Goal: Information Seeking & Learning: Learn about a topic

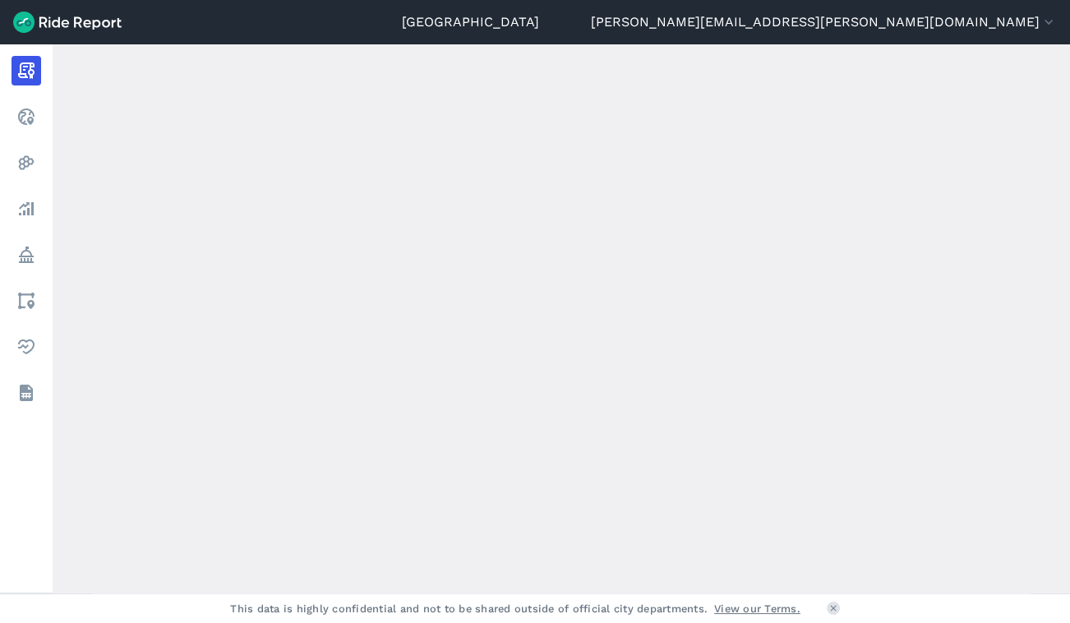
scroll to position [598, 0]
click at [835, 608] on icon at bounding box center [834, 608] width 10 height 10
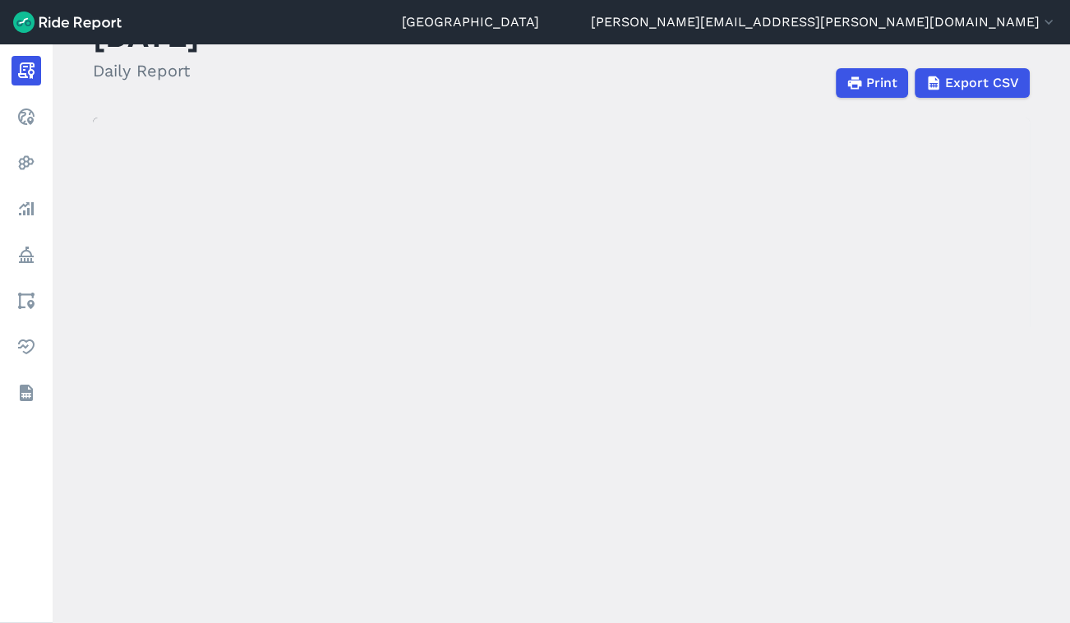
scroll to position [0, 0]
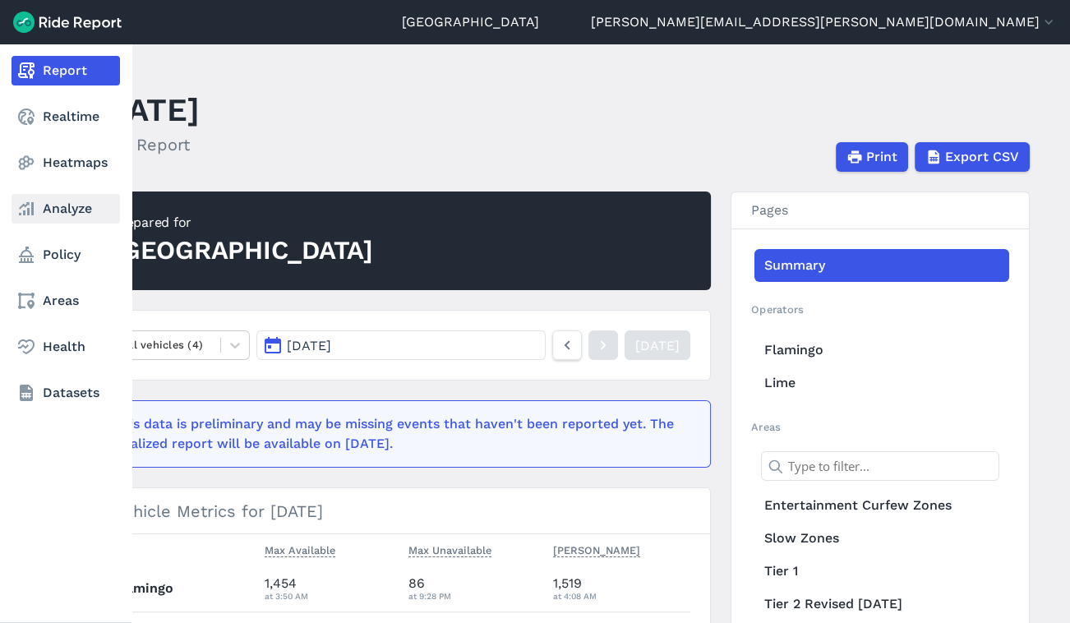
click at [52, 208] on link "Analyze" at bounding box center [66, 209] width 109 height 30
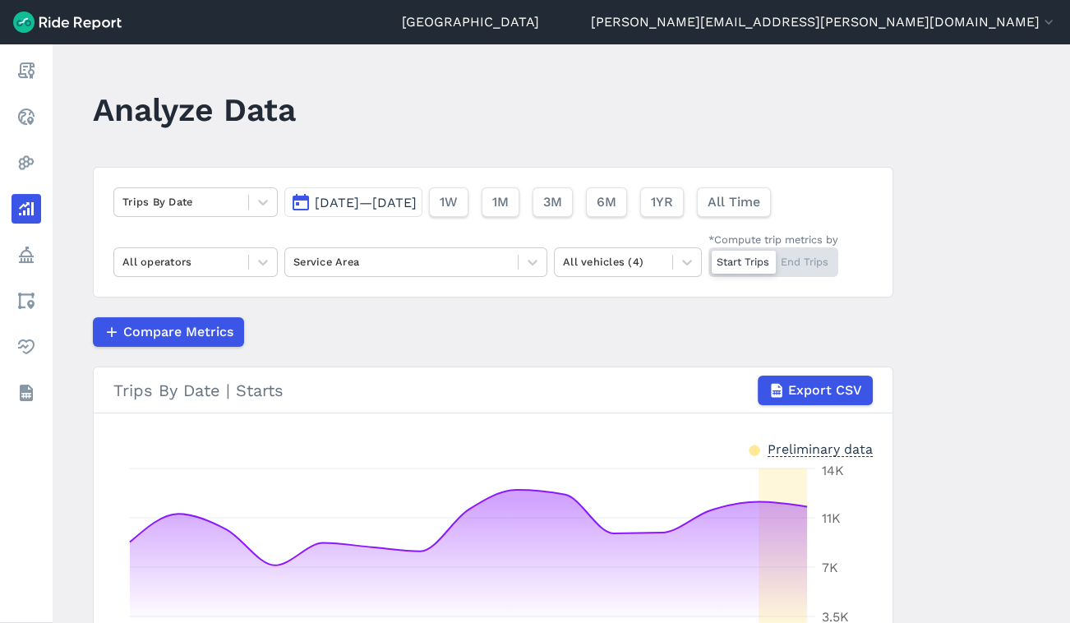
click at [222, 181] on div "Trips By Date [DATE]—[DATE] 1W 1M 3M 6M 1YR All Time All operators Service Area…" at bounding box center [493, 232] width 801 height 131
click at [255, 201] on icon at bounding box center [263, 202] width 16 height 16
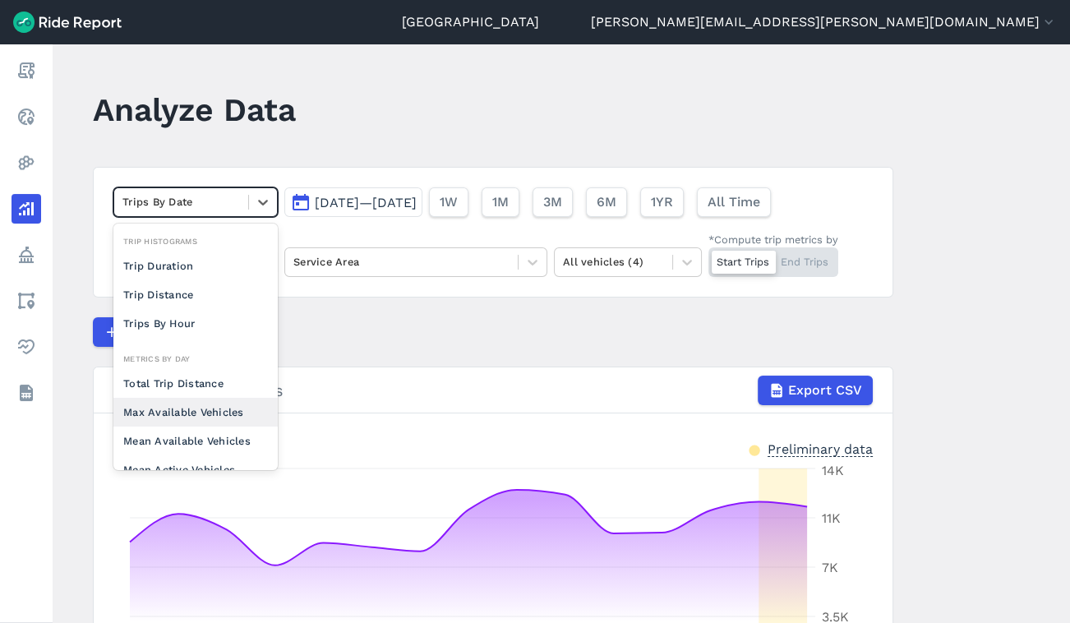
scroll to position [142, 0]
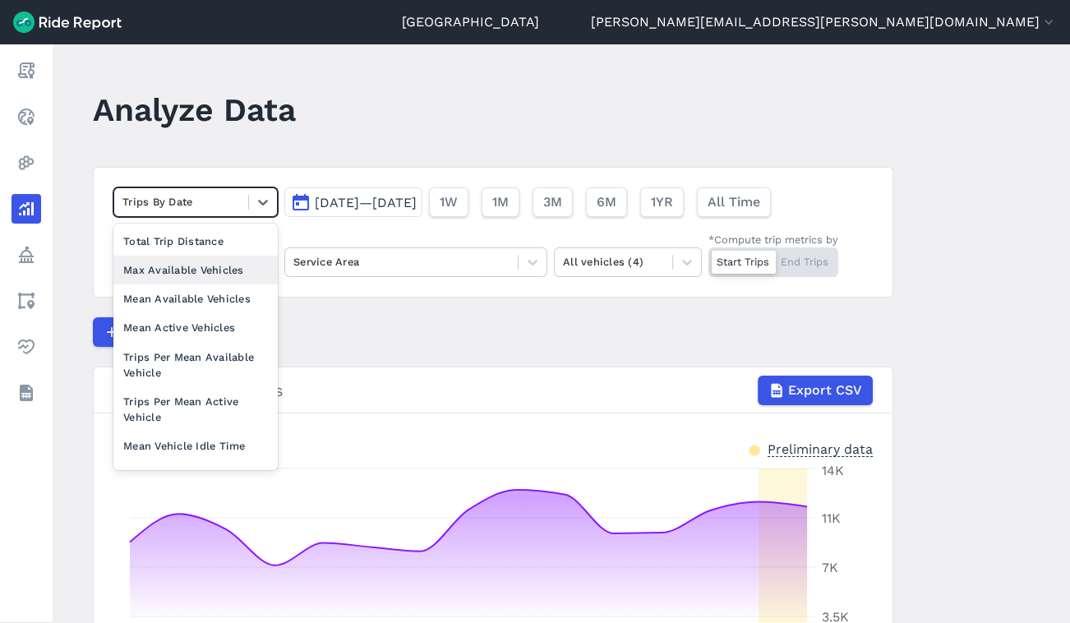
click at [183, 269] on div "Max Available Vehicles" at bounding box center [195, 270] width 164 height 29
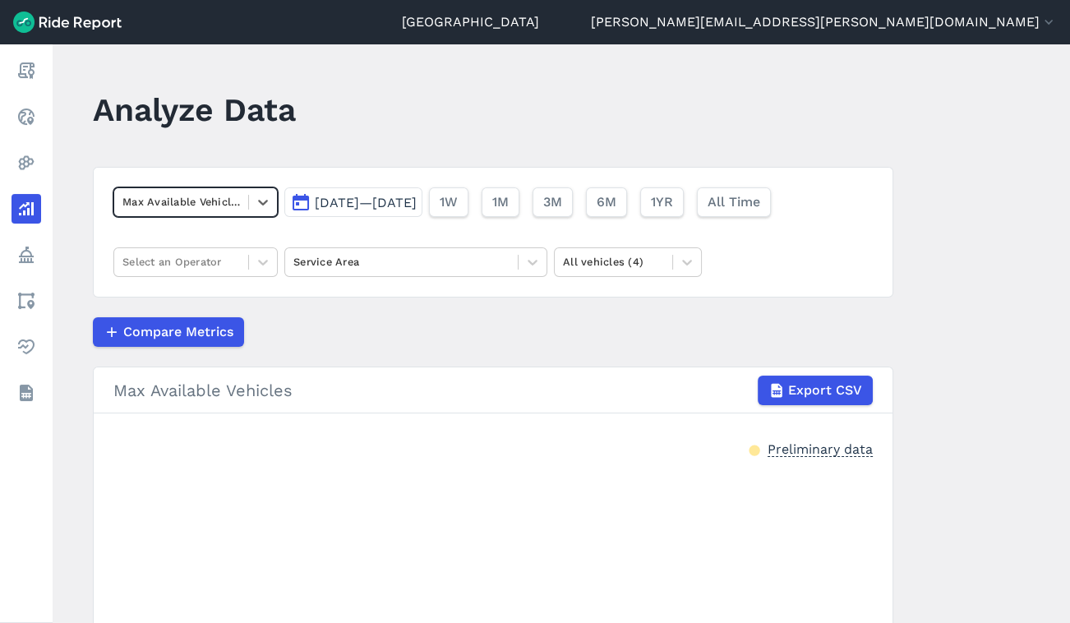
click at [386, 201] on span "[DATE]—[DATE]" at bounding box center [366, 203] width 102 height 16
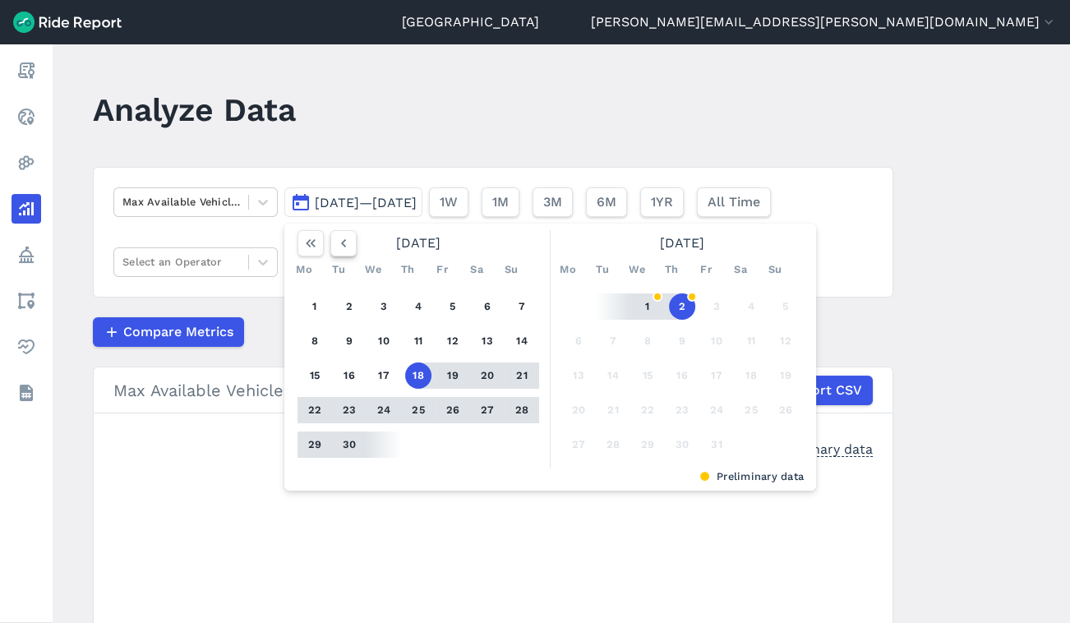
click at [343, 244] on icon "button" at bounding box center [343, 243] width 16 height 16
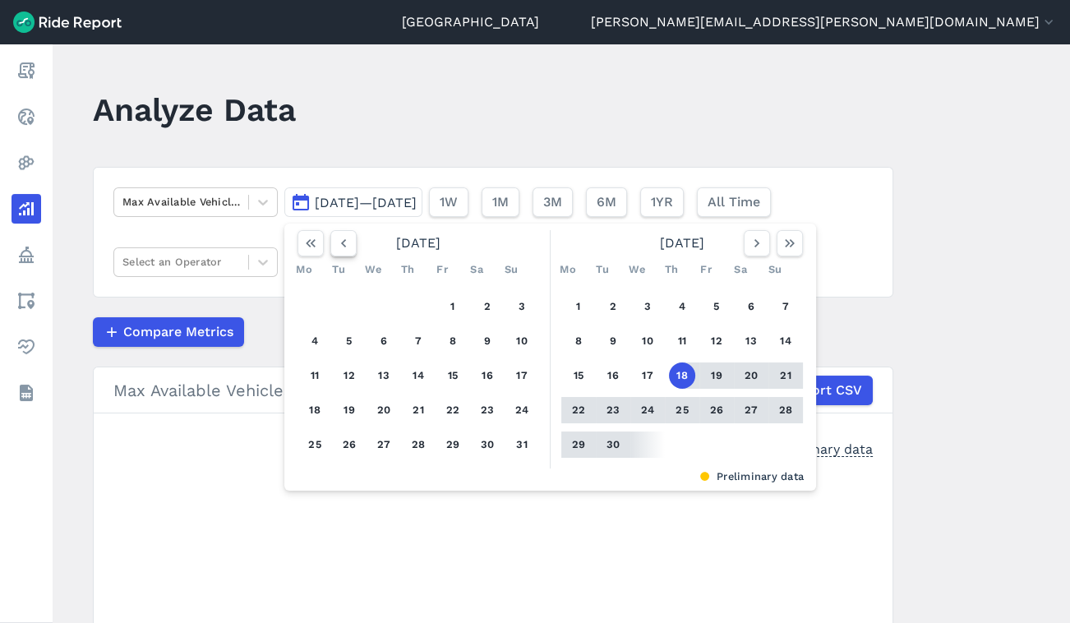
click at [343, 244] on icon "button" at bounding box center [343, 243] width 16 height 16
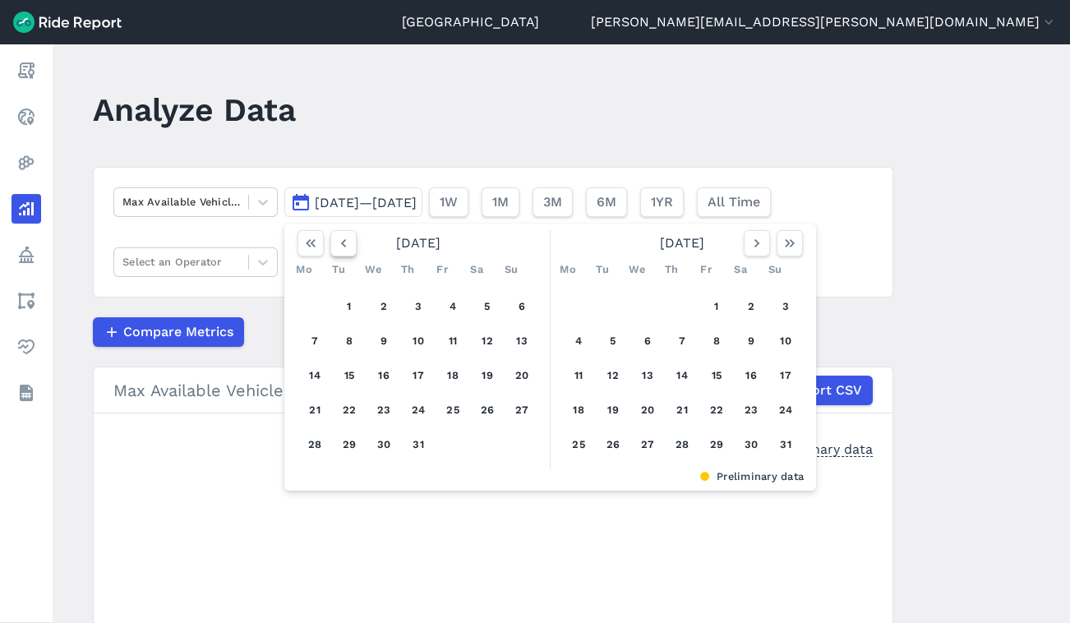
click at [343, 244] on icon "button" at bounding box center [343, 243] width 16 height 16
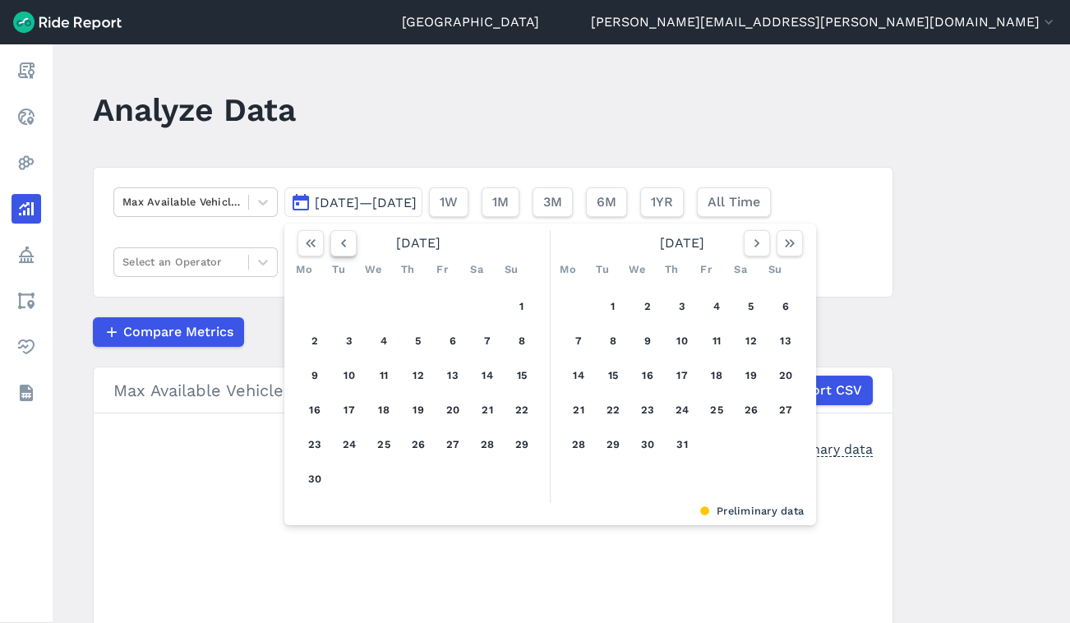
click at [343, 244] on icon "button" at bounding box center [343, 243] width 16 height 16
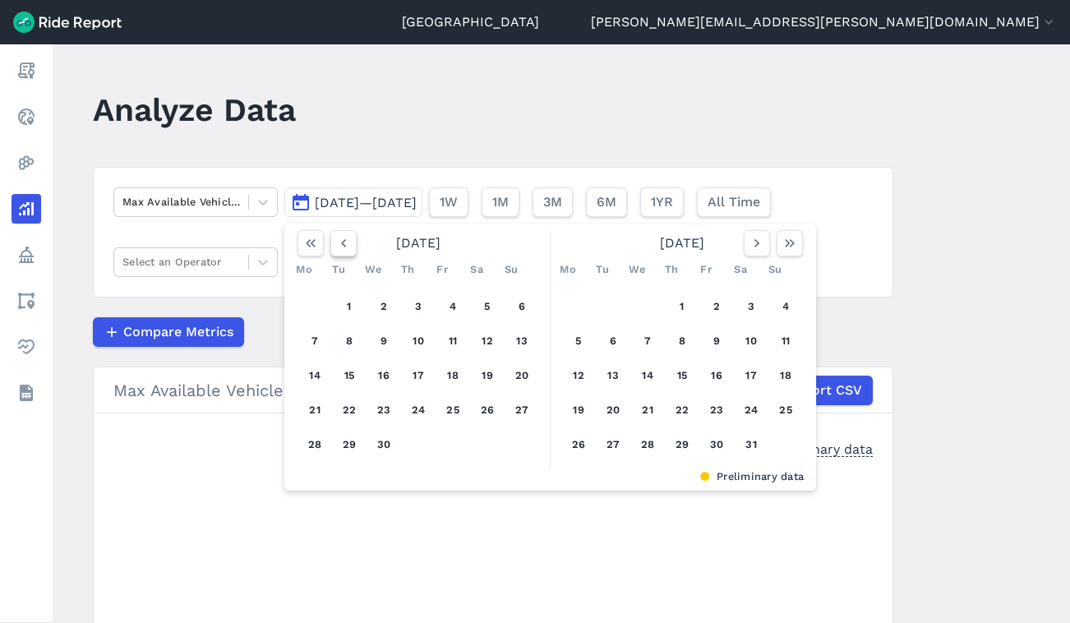
click at [342, 244] on icon "button" at bounding box center [343, 243] width 16 height 16
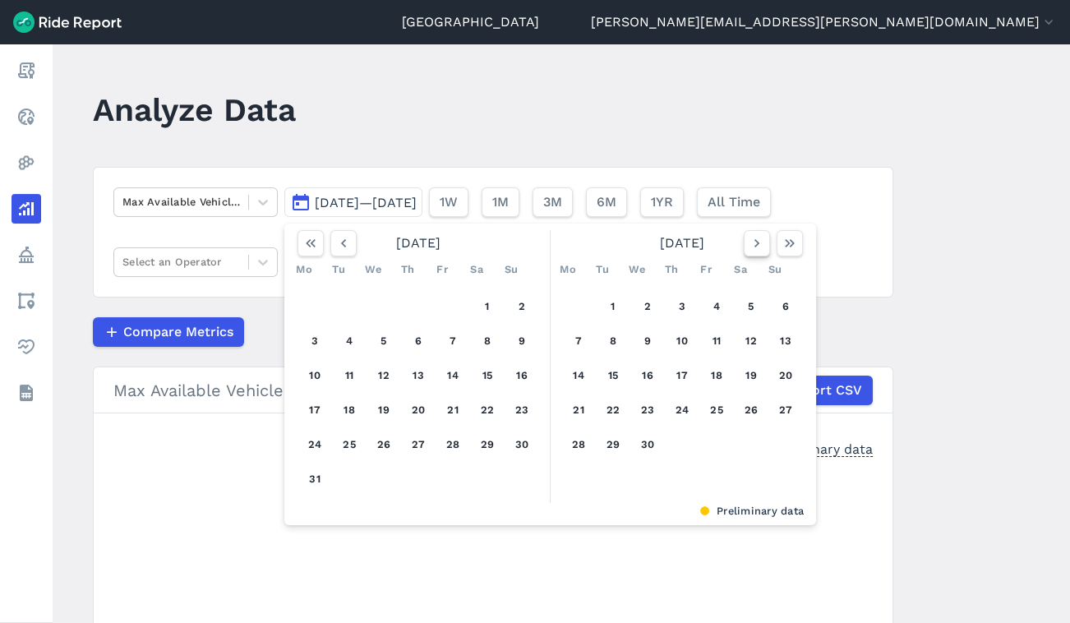
click at [758, 245] on icon "button" at bounding box center [757, 243] width 16 height 16
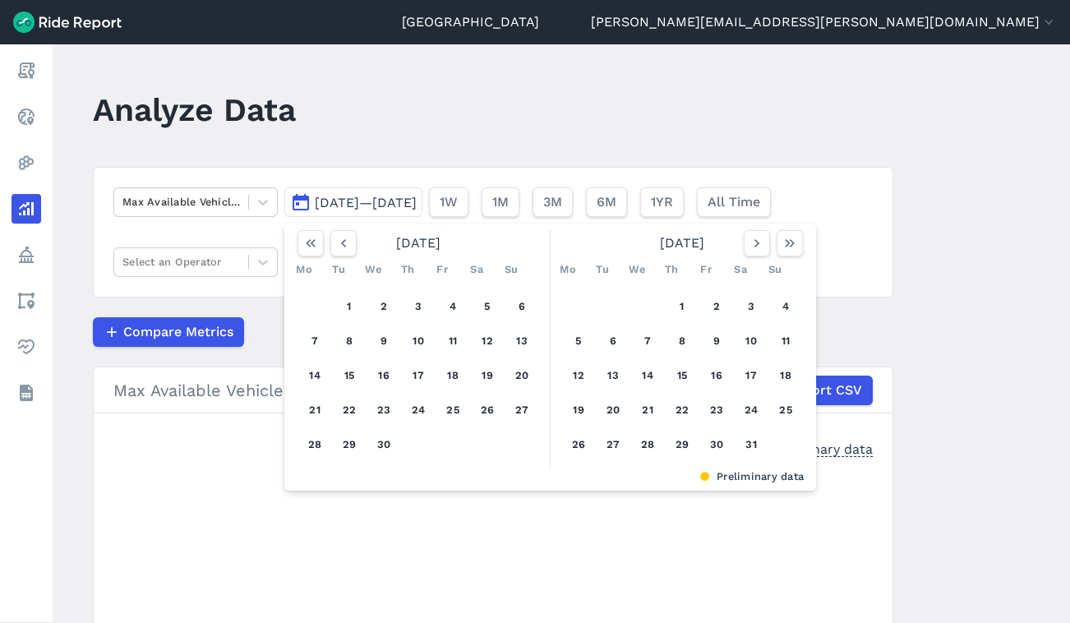
drag, startPoint x: 757, startPoint y: 245, endPoint x: 737, endPoint y: 246, distance: 19.7
click at [756, 246] on icon "button" at bounding box center [757, 243] width 16 height 16
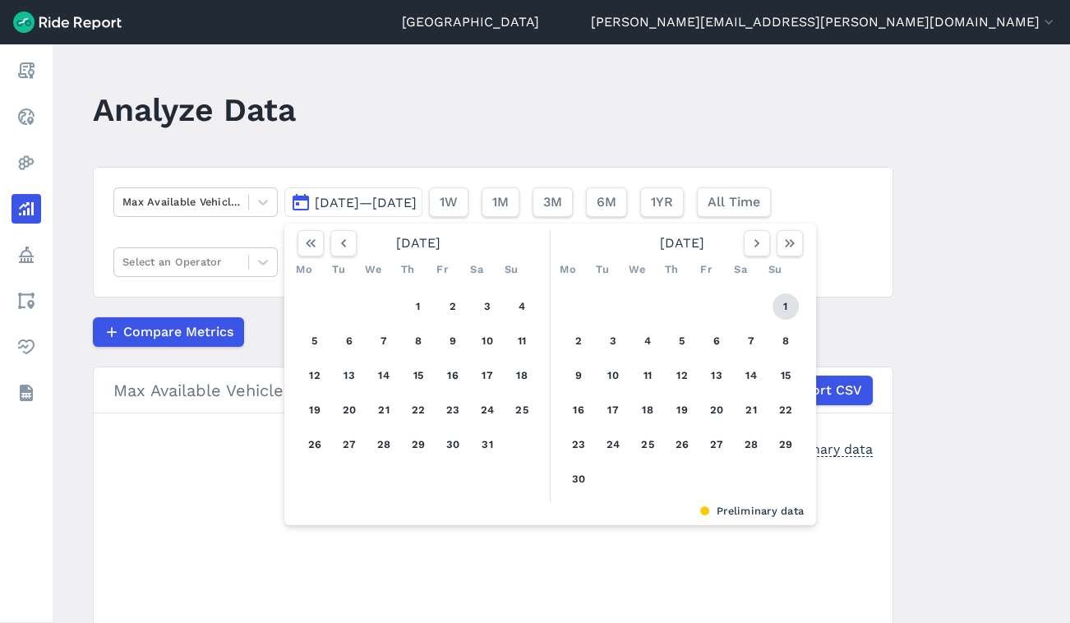
click at [788, 309] on button "1" at bounding box center [786, 307] width 26 height 26
click at [788, 243] on icon "button" at bounding box center [790, 243] width 16 height 16
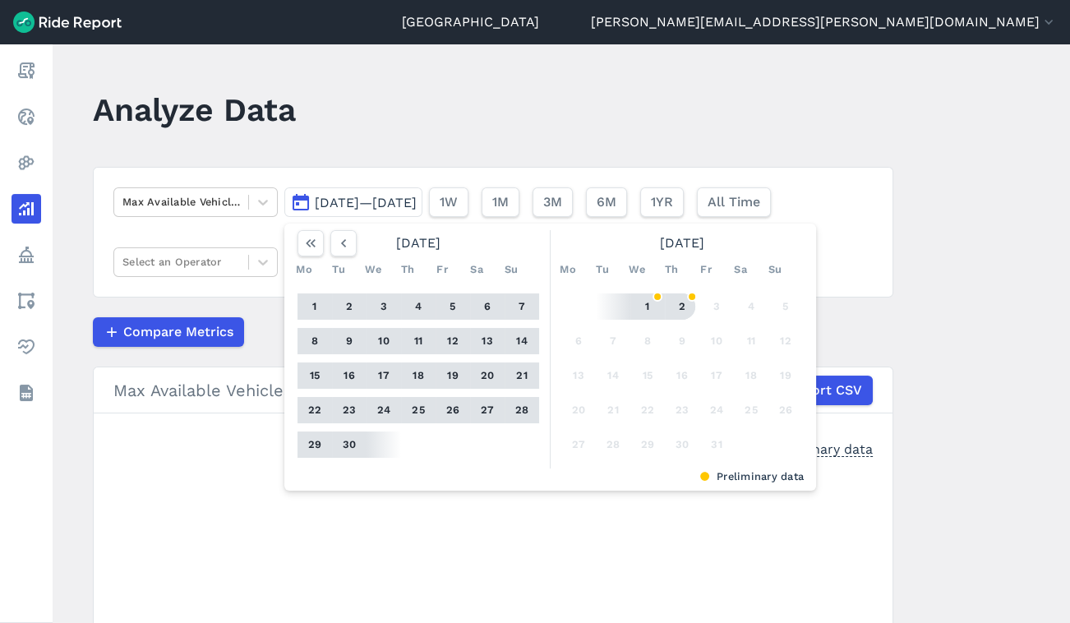
click at [677, 298] on button "2" at bounding box center [682, 307] width 26 height 26
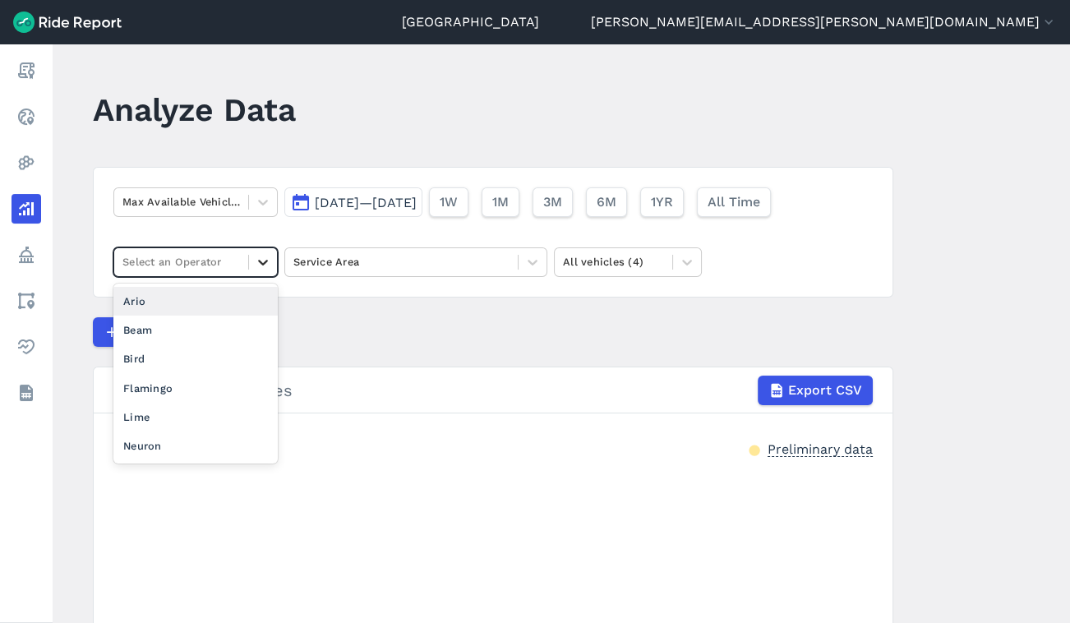
click at [251, 267] on div at bounding box center [263, 262] width 28 height 28
click at [166, 411] on div "Lime" at bounding box center [195, 417] width 164 height 29
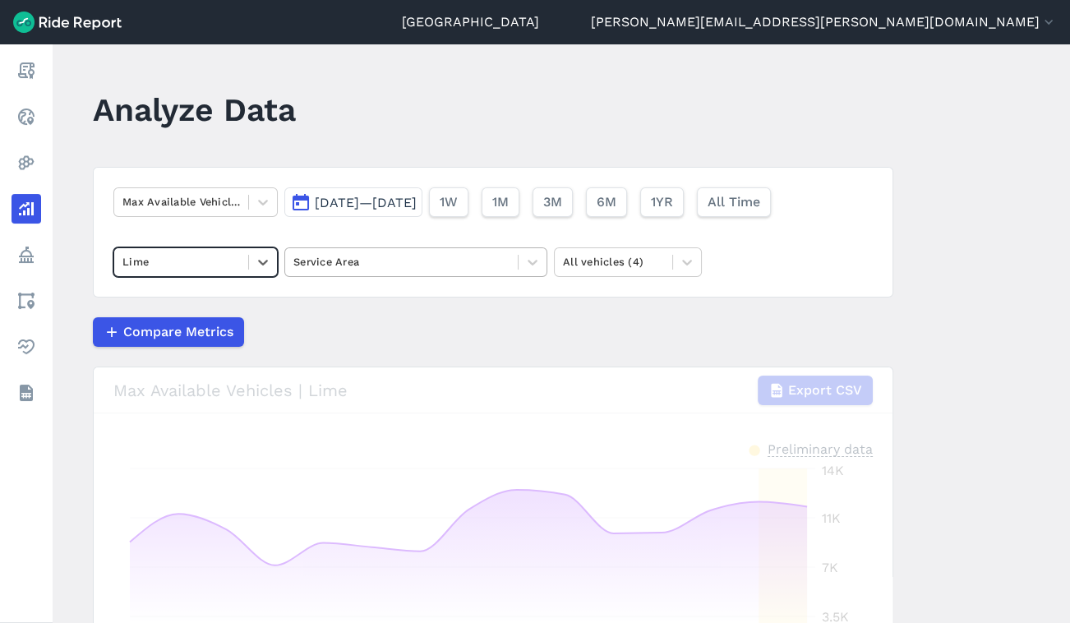
click at [391, 261] on div at bounding box center [402, 261] width 216 height 19
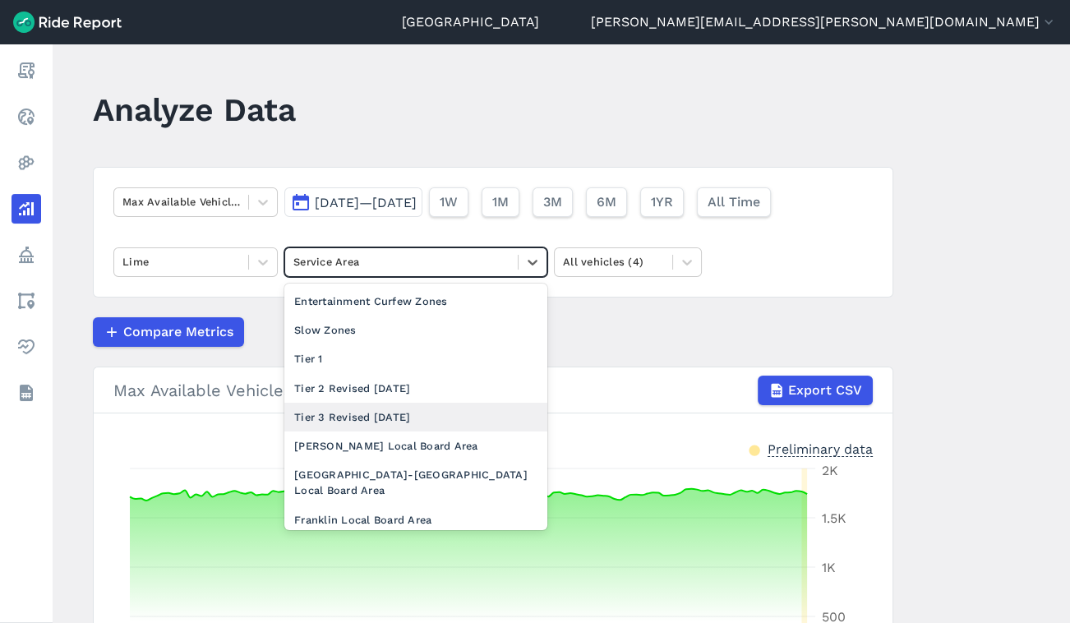
click at [380, 419] on div "Tier 3 Revised [DATE]" at bounding box center [415, 417] width 263 height 29
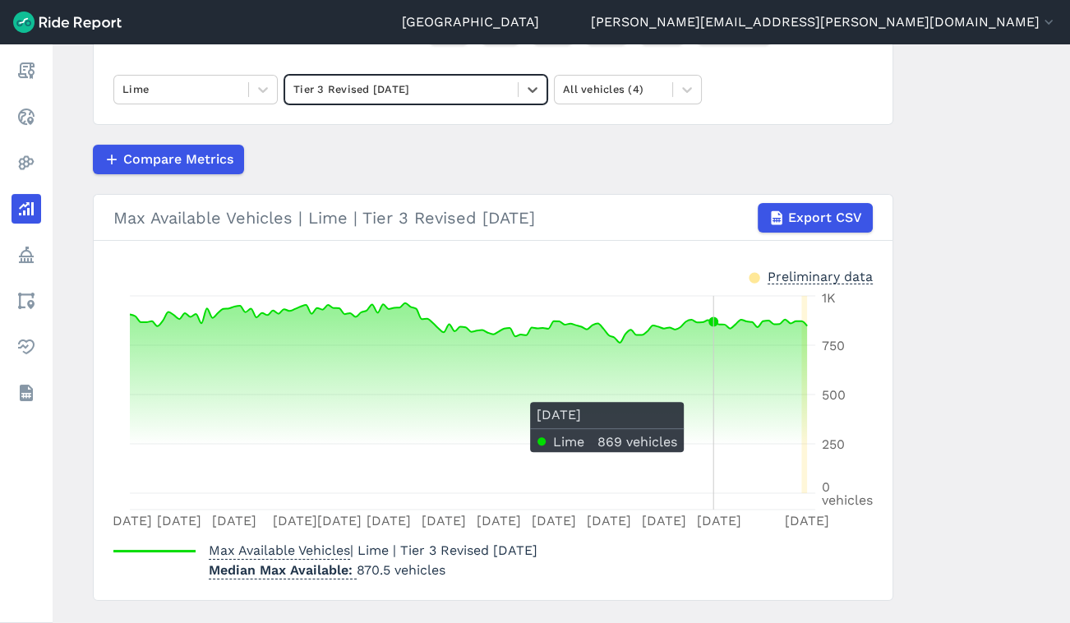
scroll to position [209, 0]
